Goal: Find specific page/section: Find specific page/section

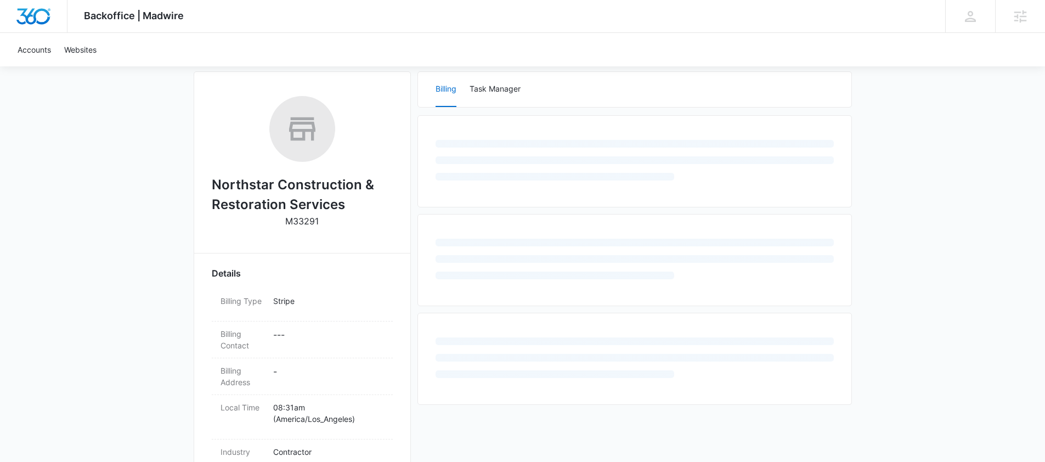
scroll to position [150, 0]
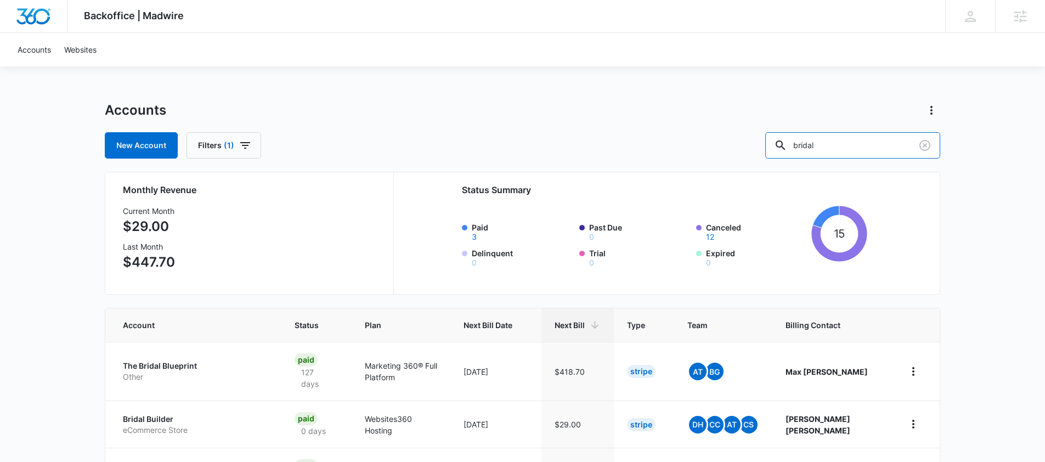
drag, startPoint x: 854, startPoint y: 147, endPoint x: 779, endPoint y: 149, distance: 74.6
click at [779, 149] on div "New Account Filters (1) bridal" at bounding box center [522, 145] width 835 height 26
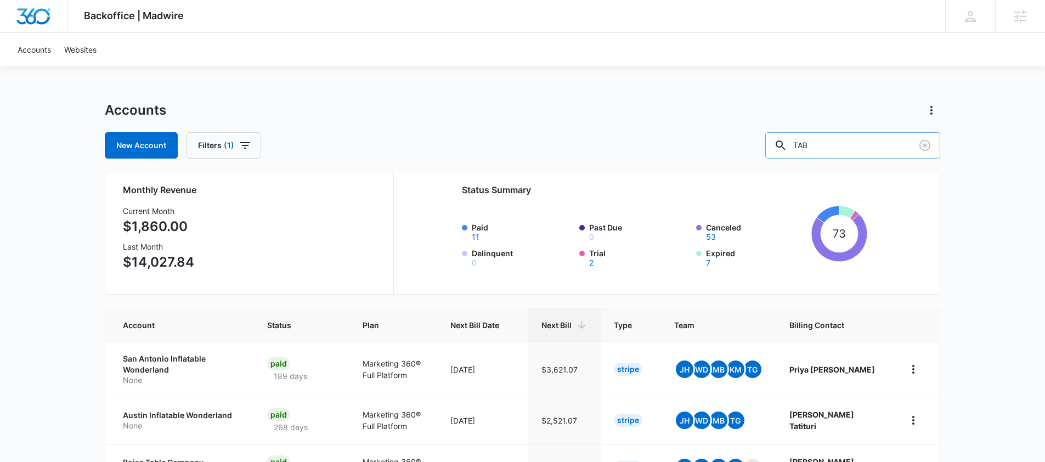
click at [860, 141] on input "TAB" at bounding box center [852, 145] width 175 height 26
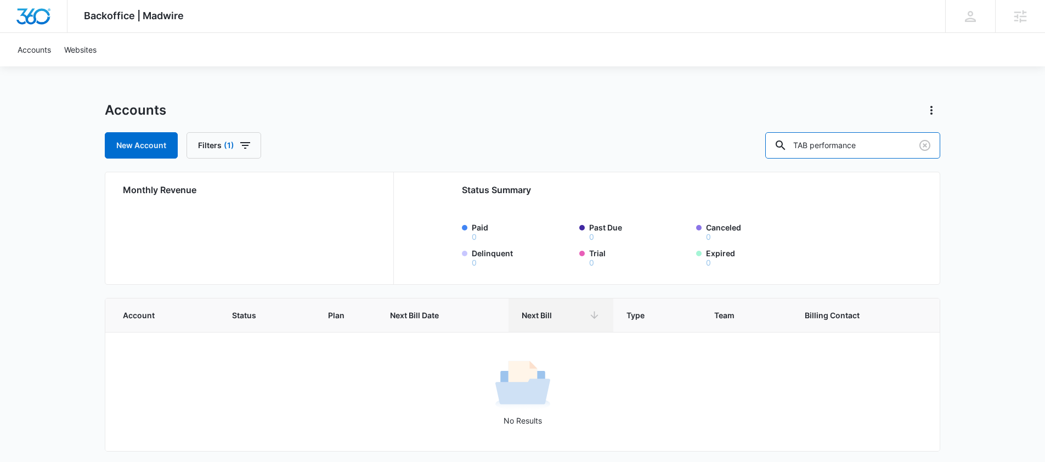
drag, startPoint x: 902, startPoint y: 144, endPoint x: 778, endPoint y: 142, distance: 124.5
click at [778, 142] on div "New Account Filters (1) TAB performance" at bounding box center [522, 145] width 835 height 26
type input "high performance"
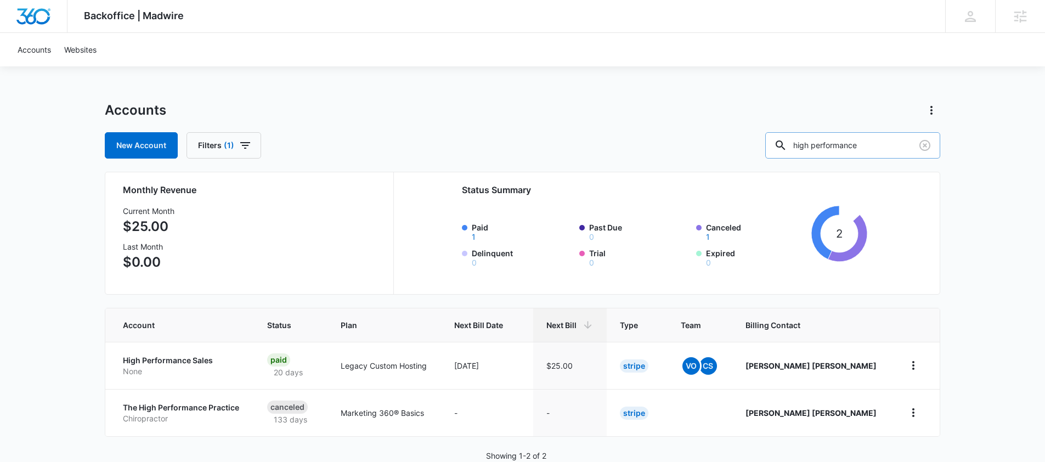
drag, startPoint x: 840, startPoint y: 146, endPoint x: 855, endPoint y: 179, distance: 35.9
click at [841, 146] on input "high performance" at bounding box center [852, 145] width 175 height 26
click at [48, 312] on div "Backoffice | Madwire Apps Settings Rebecca Eisele Rebecca.Eisele@marketing360.c…" at bounding box center [522, 244] width 1045 height 488
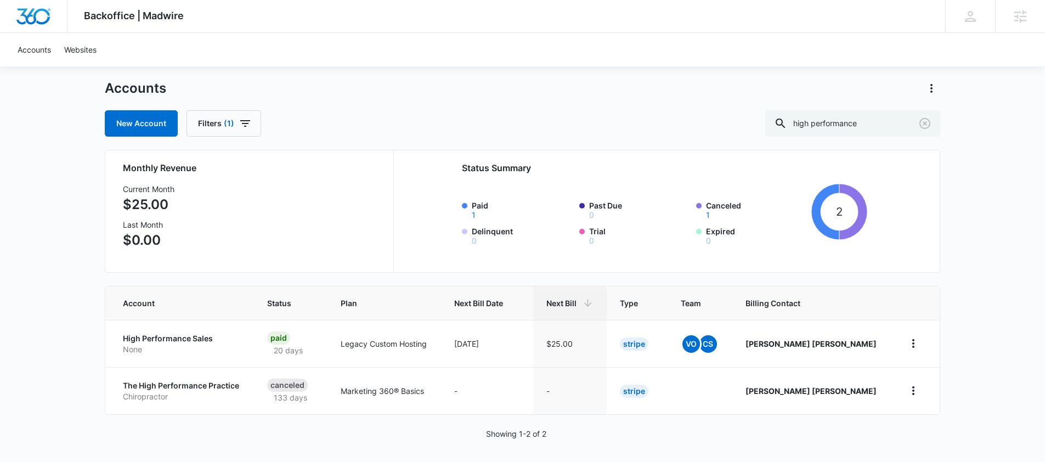
scroll to position [26, 0]
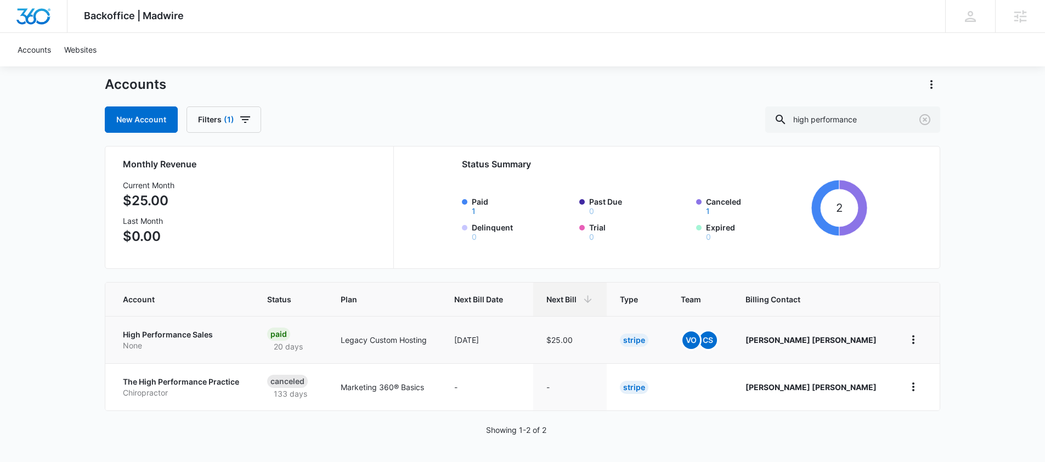
click at [222, 350] on td "High Performance Sales None" at bounding box center [179, 339] width 149 height 47
click at [164, 332] on p "High Performance Sales" at bounding box center [182, 334] width 118 height 11
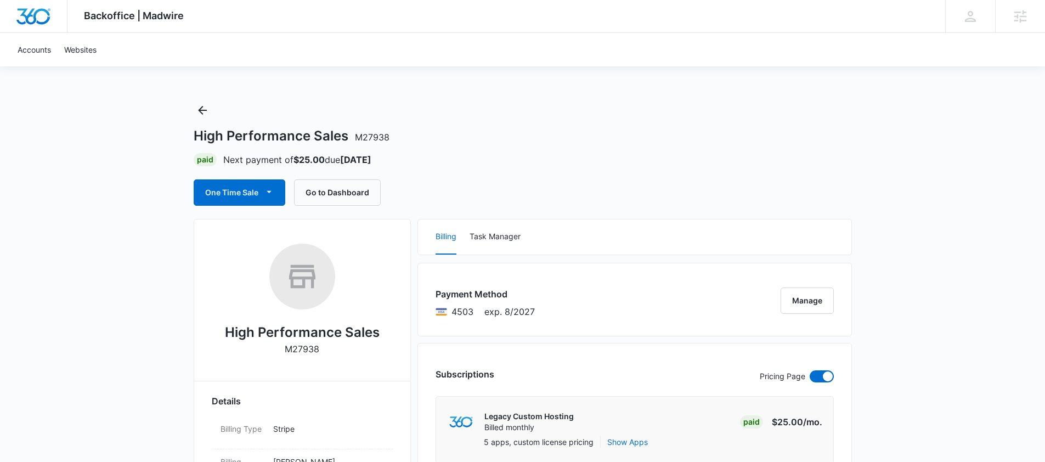
click at [645, 153] on div "Paid Next payment of $25.00 due Sep 21" at bounding box center [523, 159] width 658 height 13
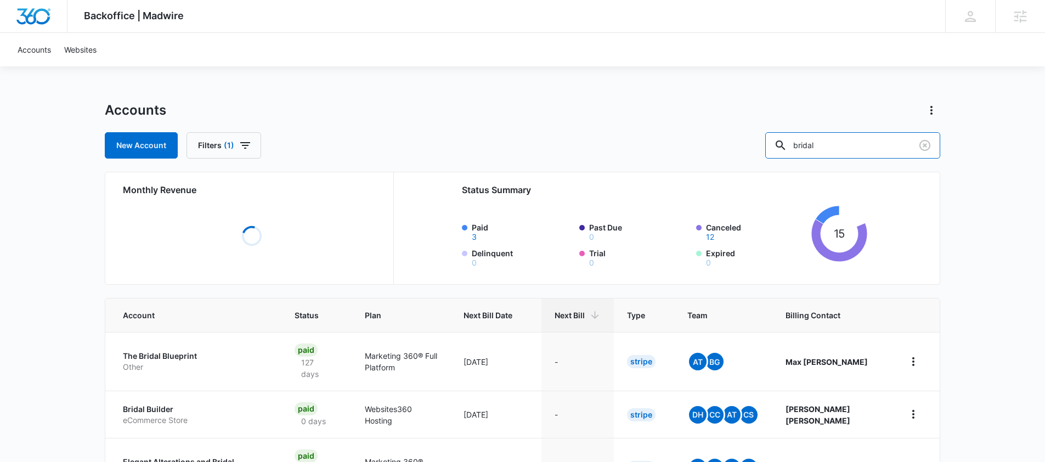
drag, startPoint x: 861, startPoint y: 140, endPoint x: 750, endPoint y: 136, distance: 110.9
click at [750, 136] on div "New Account Filters (1) bridal" at bounding box center [522, 145] width 835 height 26
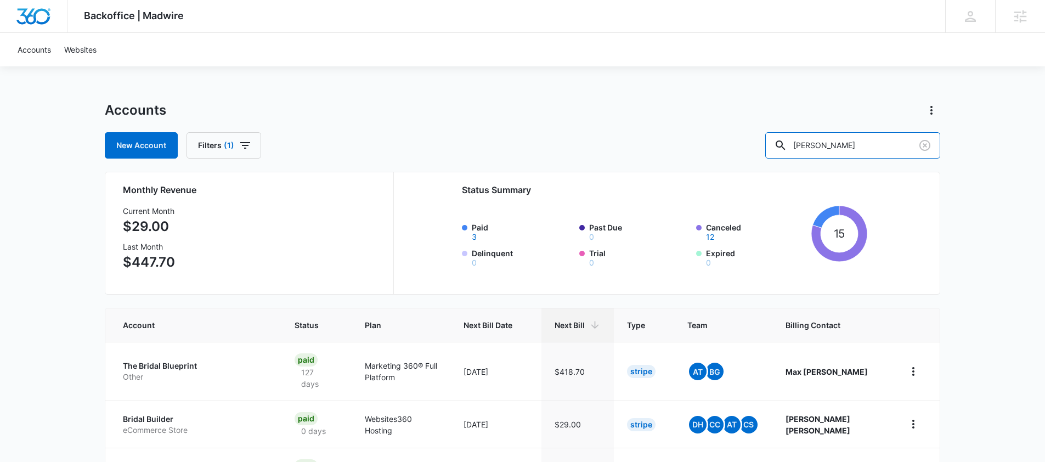
paste input "Schneider"
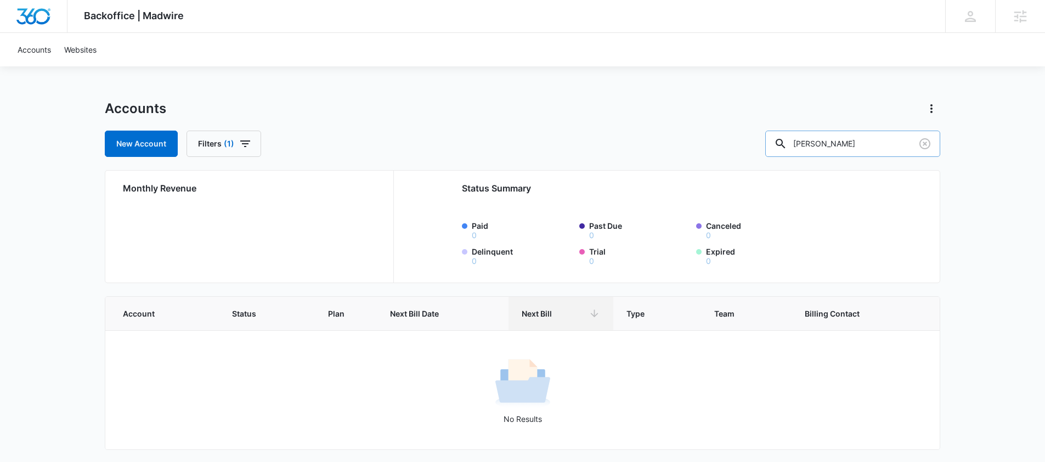
scroll to position [3, 0]
drag, startPoint x: 895, startPoint y: 142, endPoint x: 773, endPoint y: 134, distance: 122.6
click at [773, 134] on div "New Account Filters (1) kelly Schneider" at bounding box center [522, 142] width 835 height 26
drag, startPoint x: 909, startPoint y: 142, endPoint x: 748, endPoint y: 132, distance: 161.5
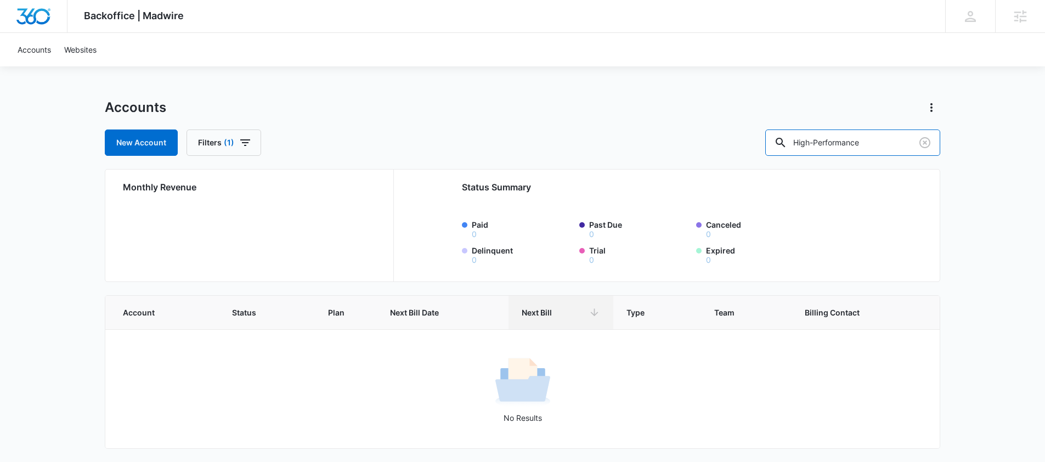
click at [748, 132] on div "New Account Filters (1) High-Performance" at bounding box center [522, 142] width 835 height 26
type input "TAB"
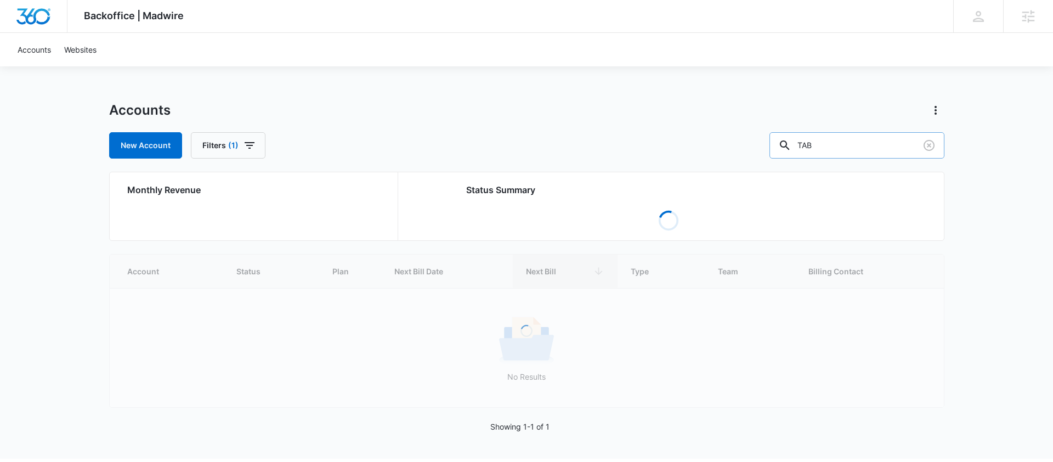
click at [859, 147] on input "TAB" at bounding box center [857, 145] width 175 height 26
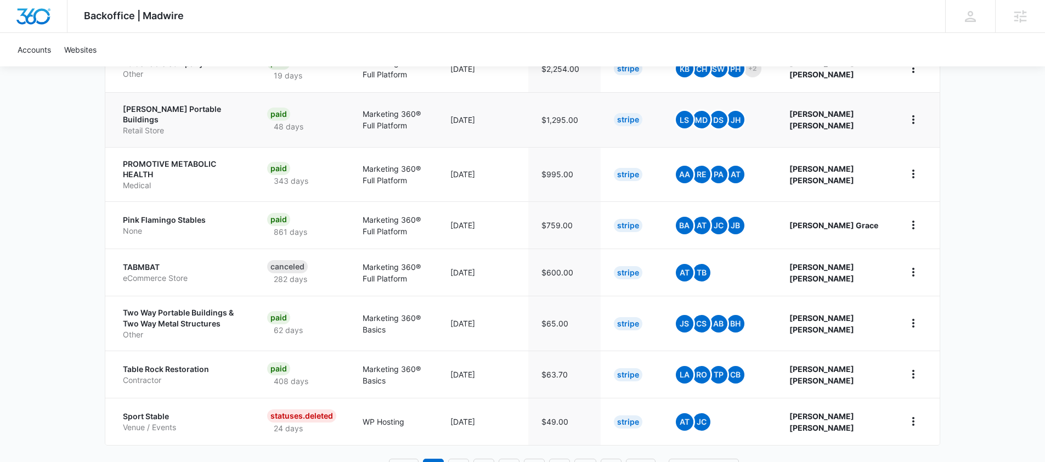
scroll to position [420, 0]
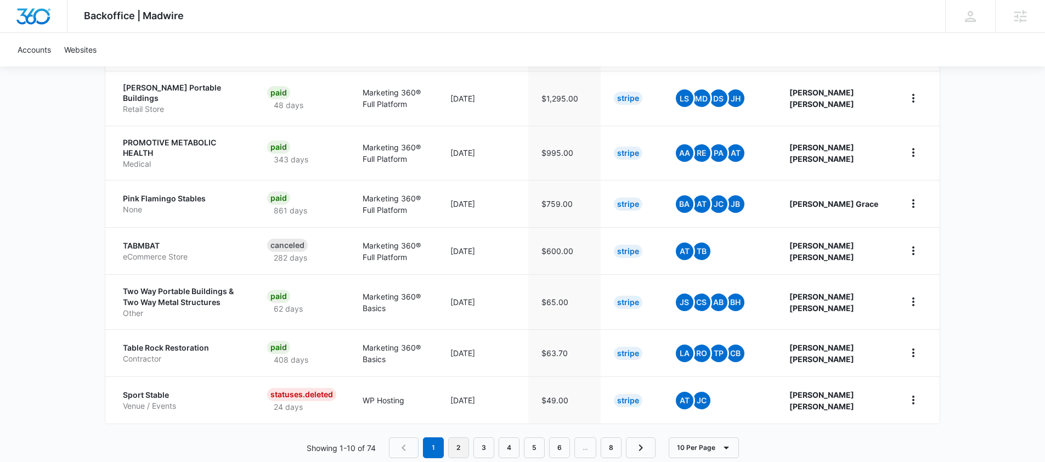
click at [456, 437] on link "2" at bounding box center [458, 447] width 21 height 21
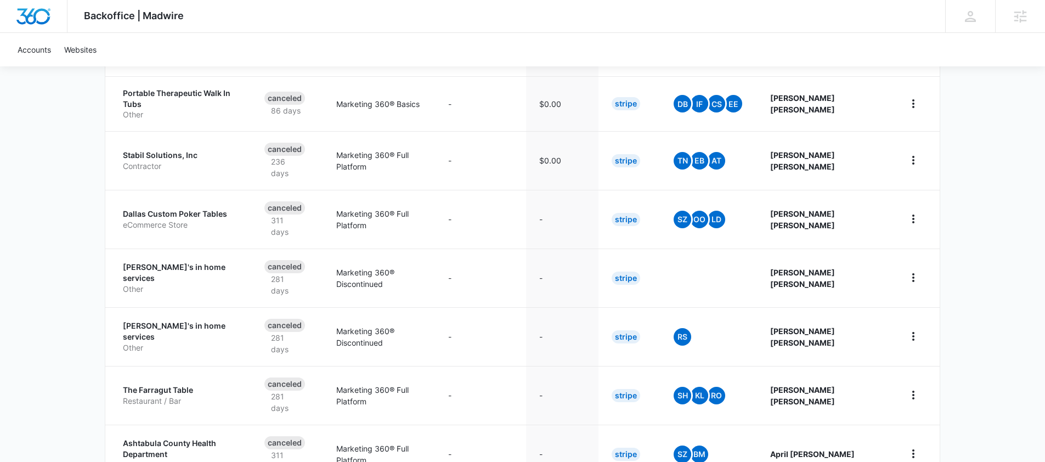
scroll to position [443, 0]
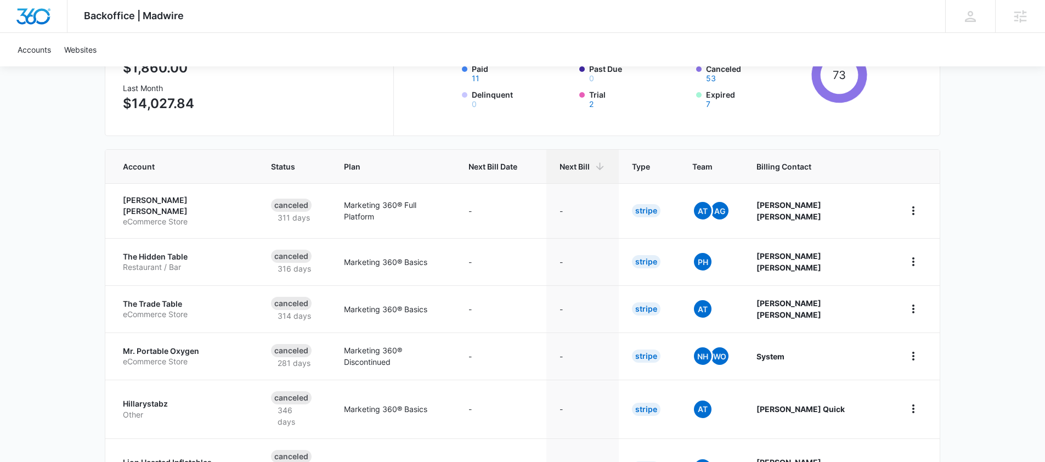
scroll to position [156, 0]
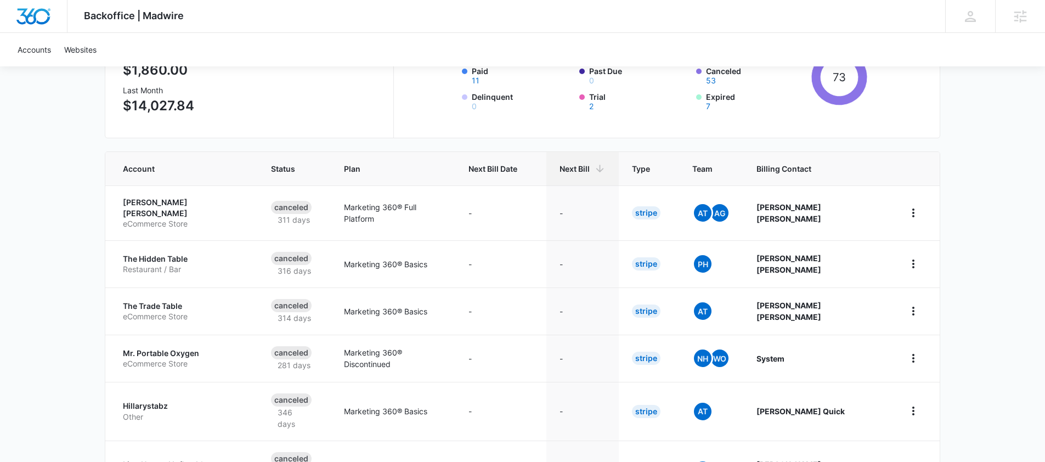
click at [82, 330] on div "Backoffice | Madwire Apps Settings Rebecca Eisele Rebecca.Eisele@marketing360.c…" at bounding box center [522, 296] width 1045 height 905
click at [966, 145] on div "Backoffice | Madwire Apps Settings Rebecca Eisele Rebecca.Eisele@marketing360.c…" at bounding box center [522, 296] width 1045 height 905
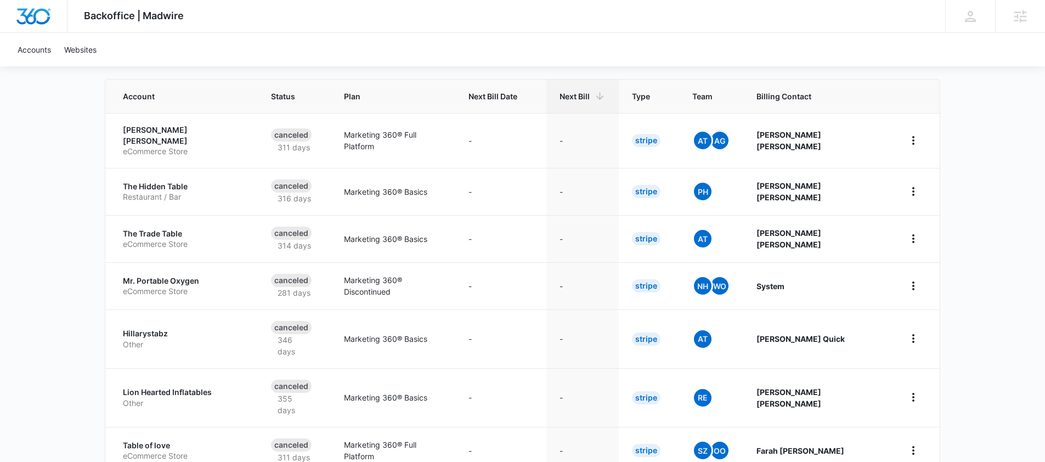
scroll to position [227, 0]
